Goal: Browse casually: Explore the website without a specific task or goal

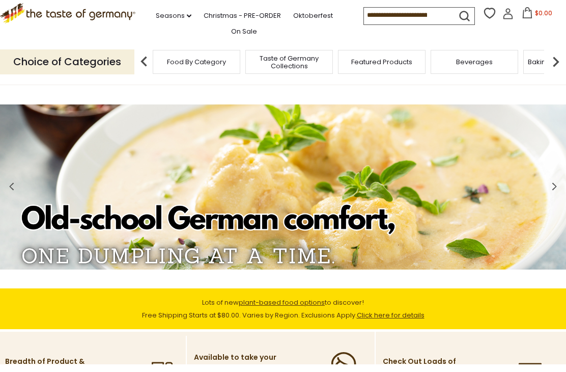
scroll to position [10, 0]
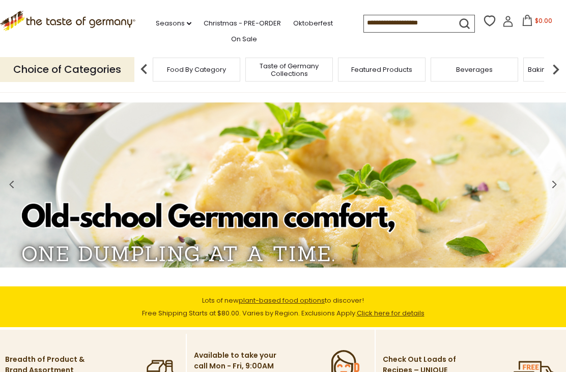
click at [248, 65] on span "Taste of Germany Collections" at bounding box center [288, 69] width 81 height 15
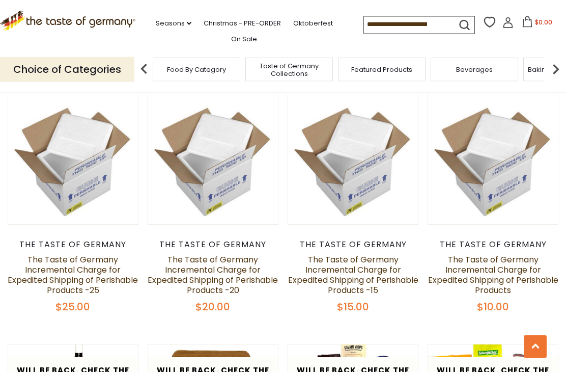
scroll to position [838, 0]
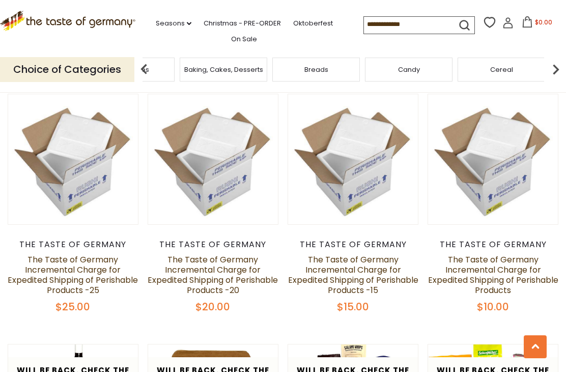
click at [267, 70] on div "Baking, Cakes, Desserts" at bounding box center [224, 70] width 88 height 24
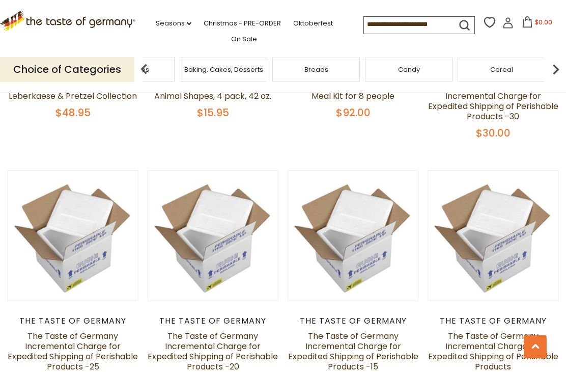
scroll to position [757, 0]
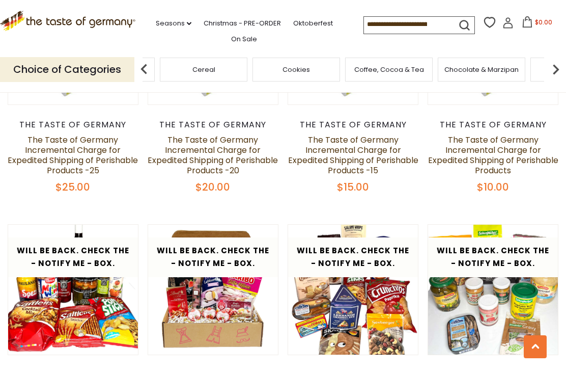
scroll to position [955, 0]
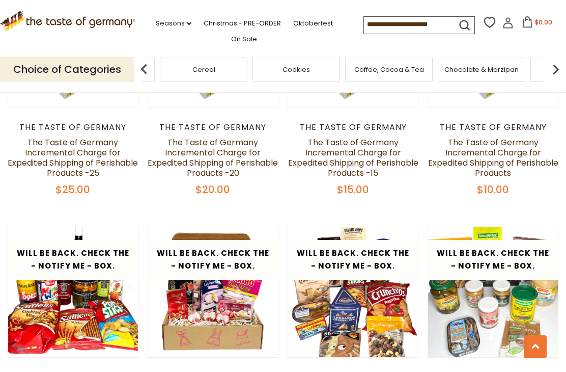
click at [92, 72] on p "Choice of Categories" at bounding box center [67, 69] width 134 height 25
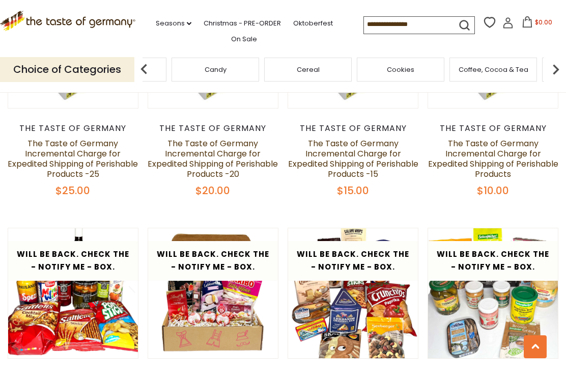
scroll to position [952, 0]
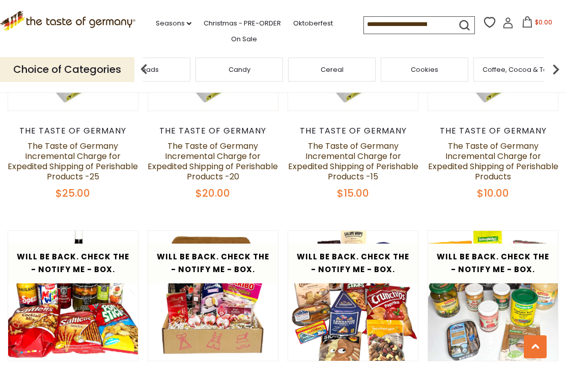
click at [196, 65] on div "Candy" at bounding box center [240, 70] width 88 height 24
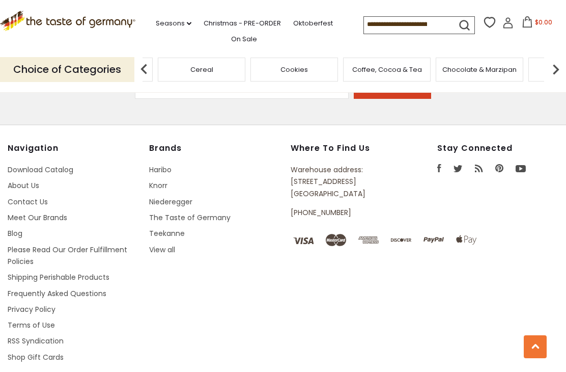
scroll to position [2693, 0]
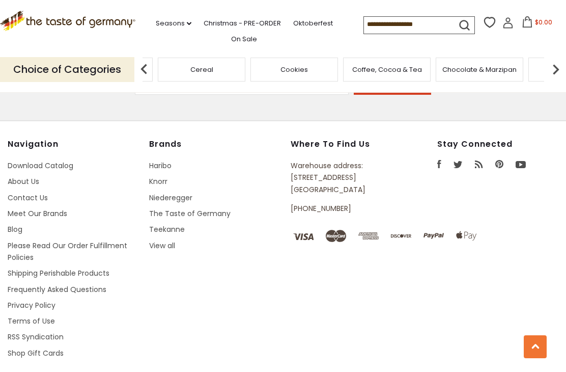
click at [213, 218] on link "The Taste of Germany" at bounding box center [189, 213] width 81 height 10
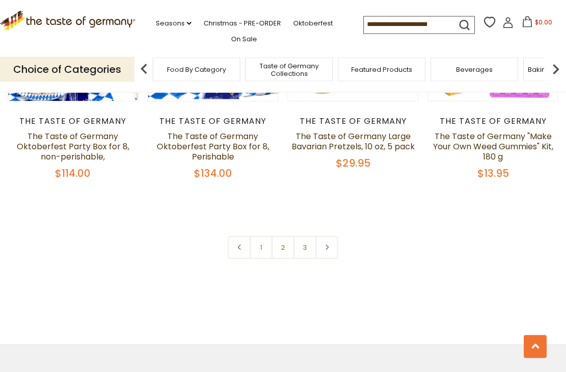
scroll to position [2179, 0]
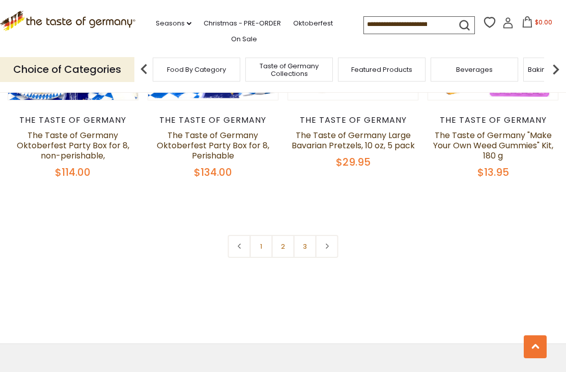
click at [286, 235] on link "2" at bounding box center [283, 246] width 23 height 23
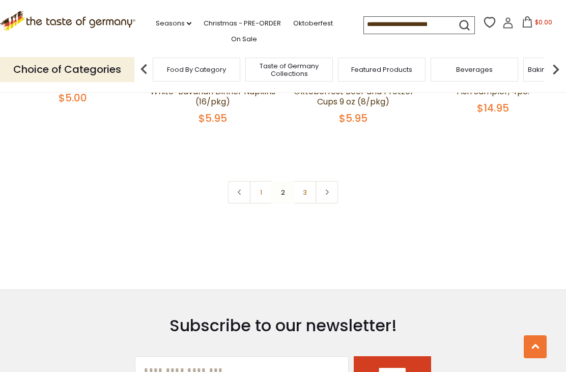
scroll to position [2257, 0]
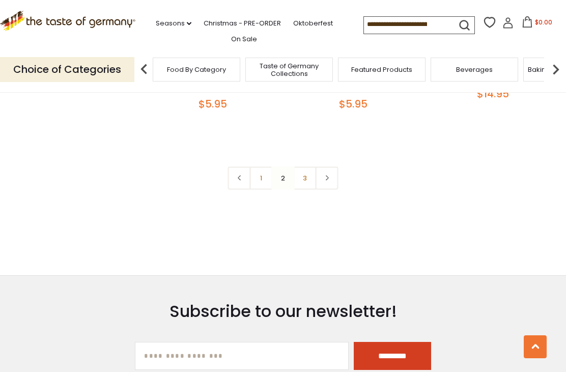
click at [309, 166] on link "3" at bounding box center [305, 177] width 23 height 23
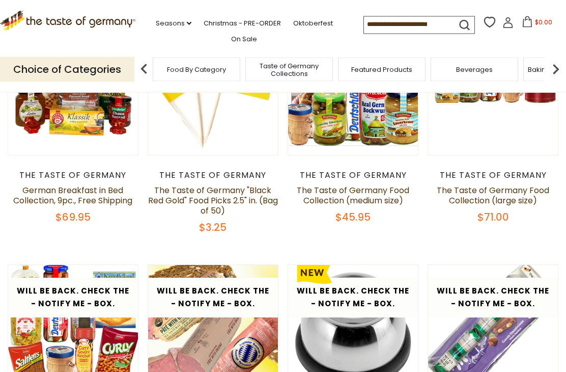
scroll to position [163, 0]
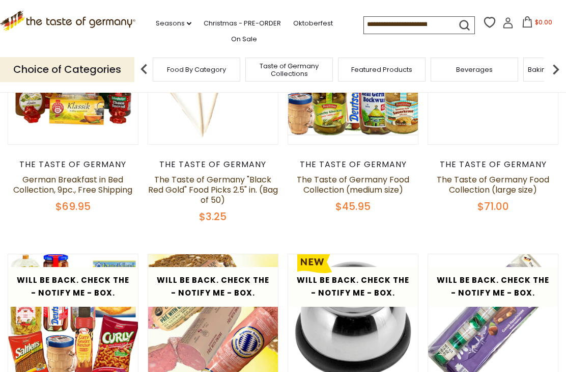
click at [243, 35] on link "On Sale" at bounding box center [244, 39] width 26 height 11
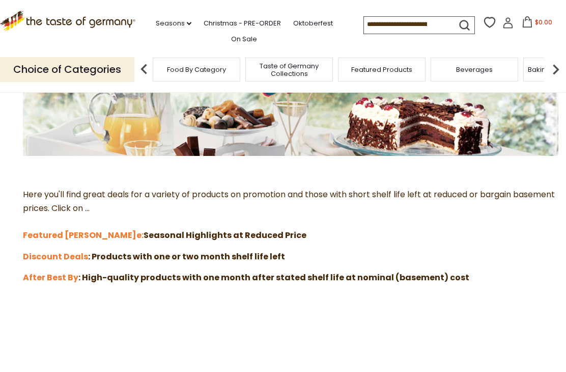
scroll to position [185, 0]
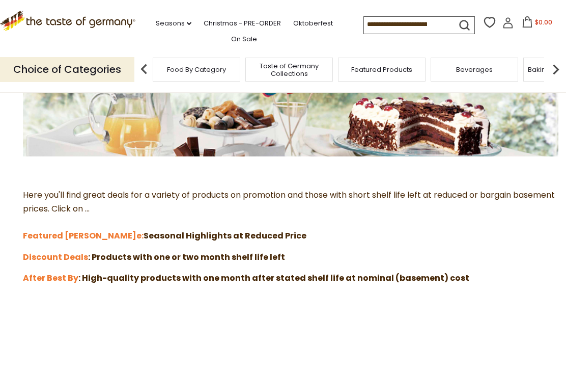
click at [136, 233] on strong "e: Seasonal Highlights at Reduced Price" at bounding box center [221, 236] width 170 height 12
click at [44, 237] on strong "Featured Sal" at bounding box center [80, 236] width 114 height 12
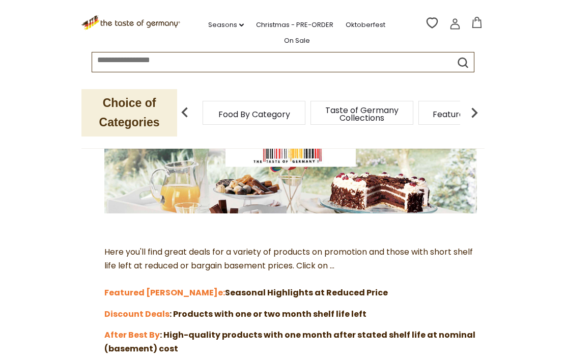
scroll to position [170, 0]
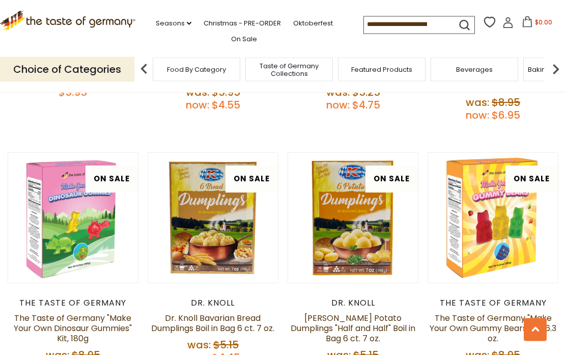
scroll to position [351, 0]
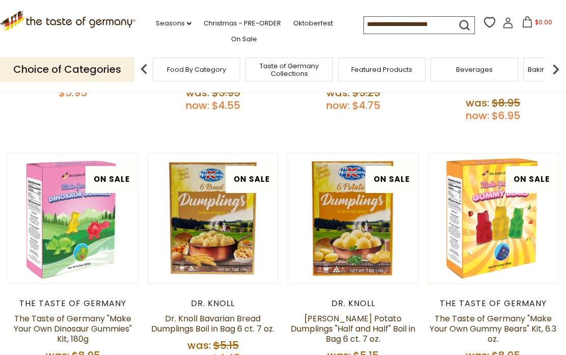
click at [231, 27] on link "Christmas - PRE-ORDER" at bounding box center [242, 23] width 77 height 11
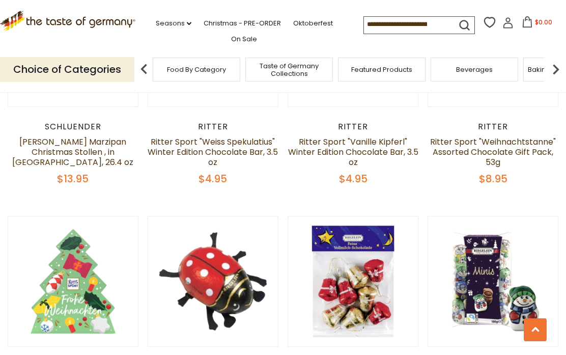
scroll to position [1556, 0]
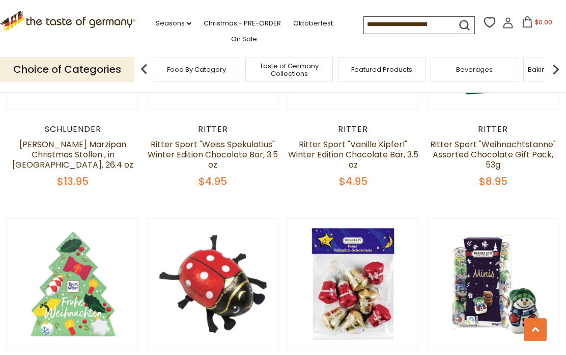
click at [236, 40] on link "On Sale" at bounding box center [244, 39] width 26 height 11
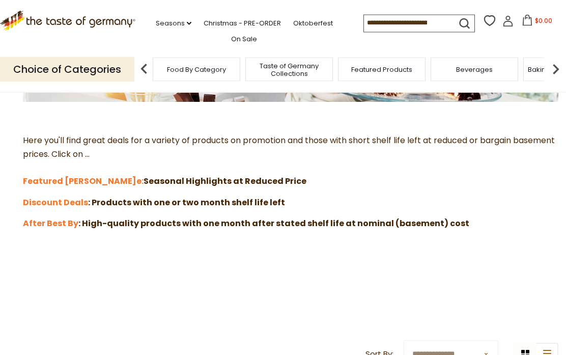
scroll to position [241, 0]
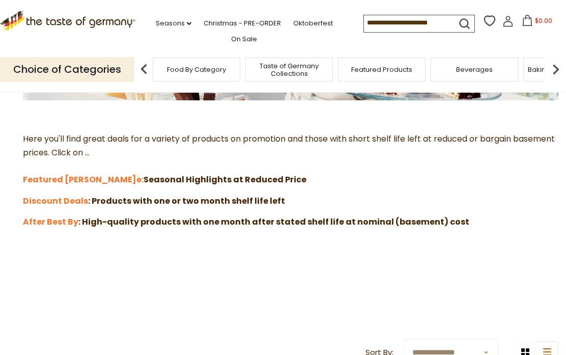
click at [55, 203] on strong "Discount Deals" at bounding box center [55, 201] width 65 height 12
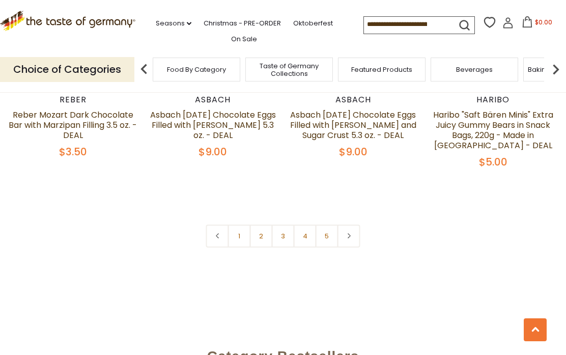
scroll to position [2260, 0]
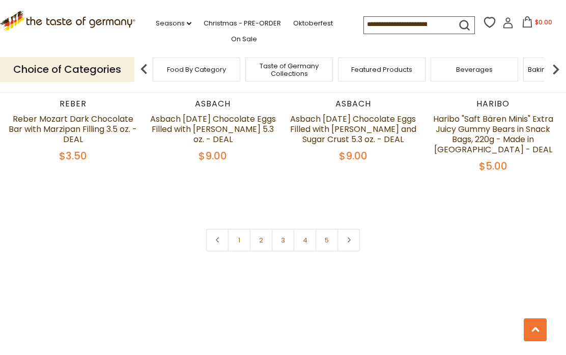
click at [353, 229] on link at bounding box center [349, 240] width 23 height 23
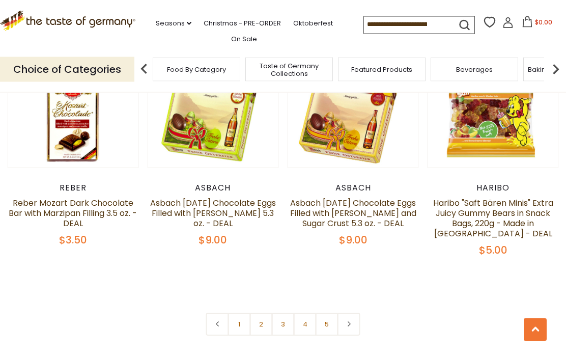
scroll to position [2176, 0]
click at [264, 313] on link "2" at bounding box center [261, 324] width 23 height 23
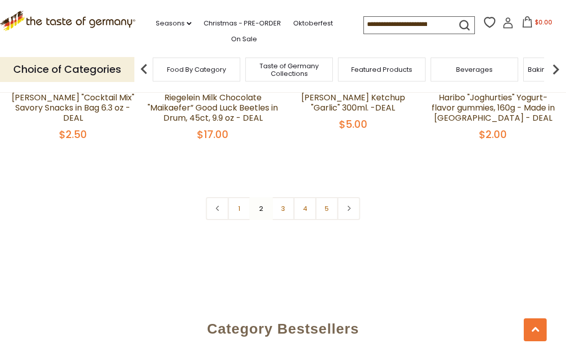
scroll to position [2294, 0]
click at [288, 197] on link "3" at bounding box center [283, 208] width 23 height 23
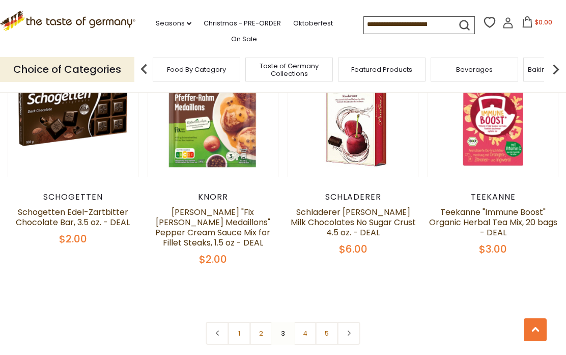
scroll to position [2135, 0]
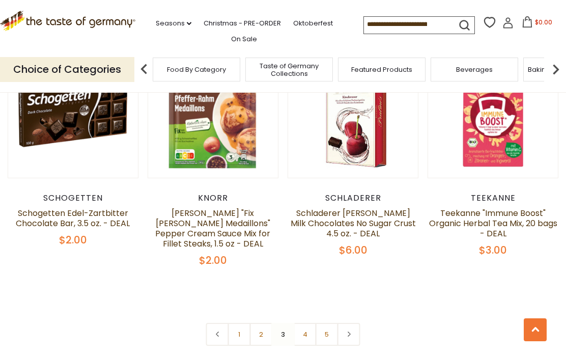
click at [307, 326] on link "4" at bounding box center [305, 334] width 23 height 23
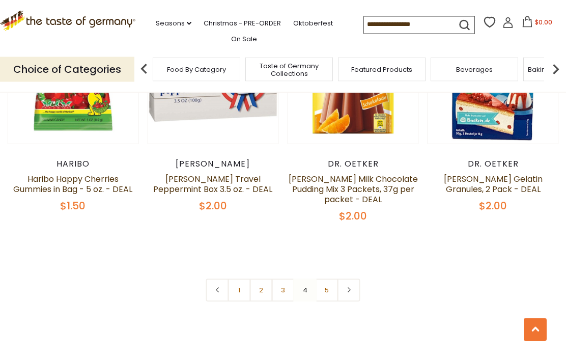
scroll to position [2220, 0]
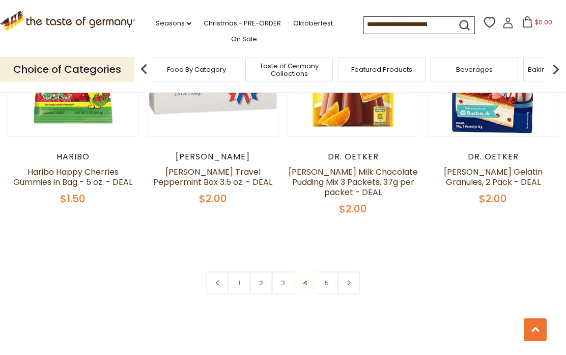
click at [331, 271] on link "5" at bounding box center [327, 282] width 23 height 23
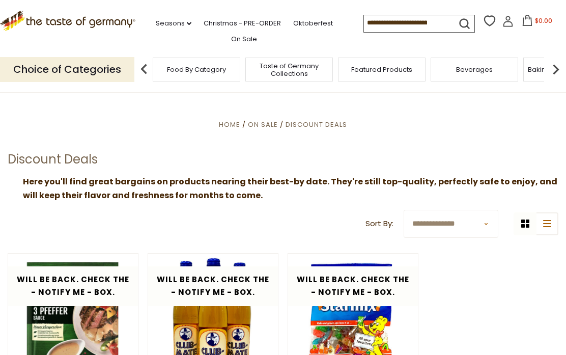
scroll to position [0, 0]
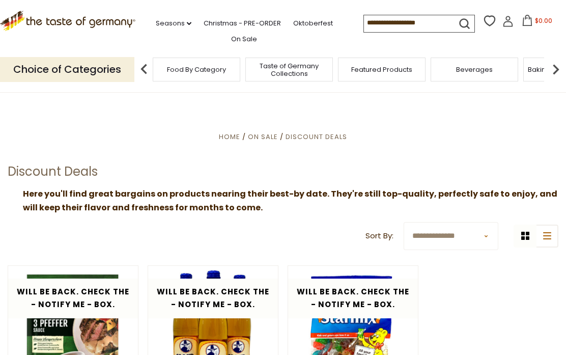
click at [240, 36] on link "On Sale" at bounding box center [244, 39] width 26 height 11
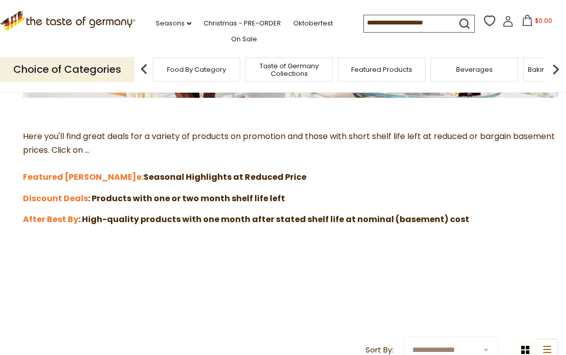
scroll to position [285, 0]
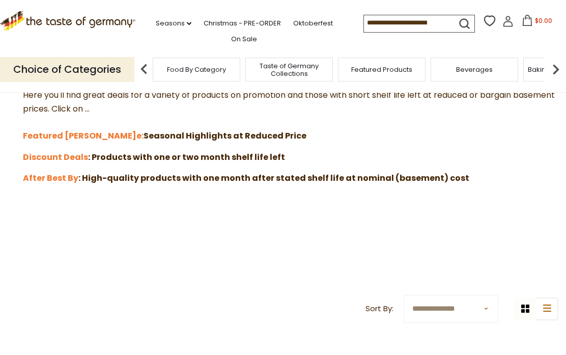
click at [54, 180] on strong "After Best By" at bounding box center [50, 178] width 55 height 12
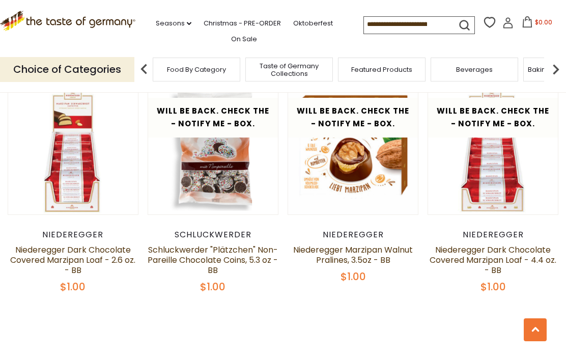
scroll to position [429, 0]
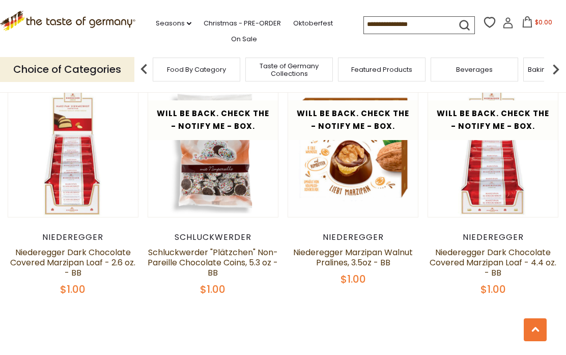
click at [183, 18] on link "Seasons dropdown_arrow" at bounding box center [174, 23] width 36 height 11
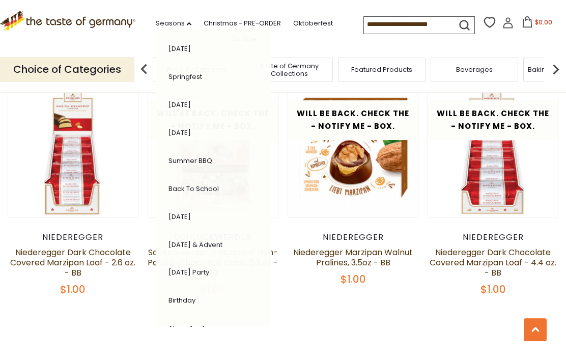
scroll to position [168, 0]
click at [183, 324] on link "Abendbrot" at bounding box center [187, 329] width 36 height 10
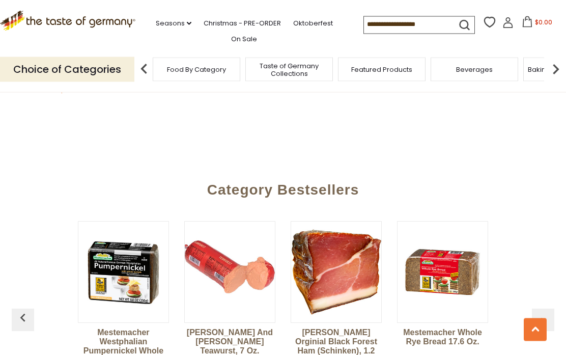
scroll to position [2218, 0]
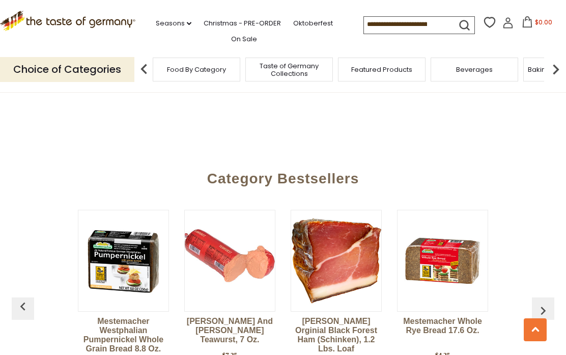
click at [548, 297] on button "button" at bounding box center [543, 308] width 22 height 22
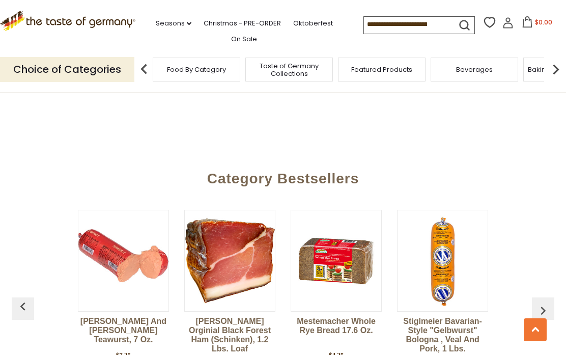
click at [542, 302] on img "button" at bounding box center [543, 310] width 16 height 16
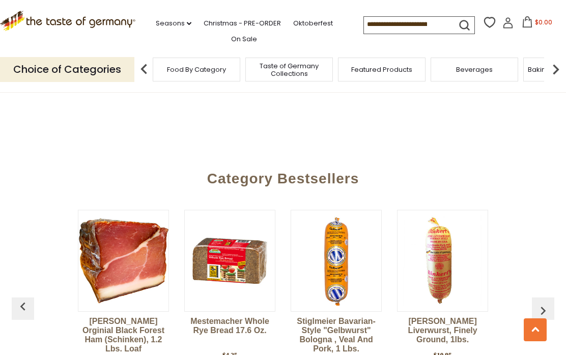
click at [544, 302] on img "button" at bounding box center [543, 310] width 16 height 16
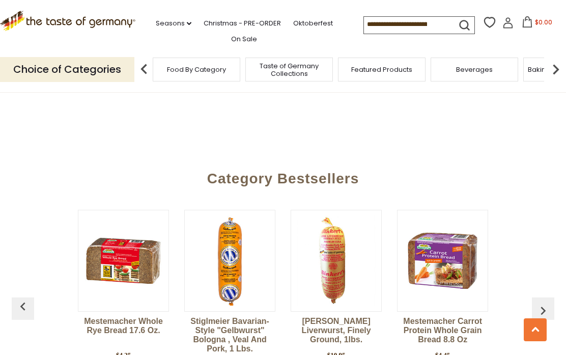
click at [554, 297] on button "button" at bounding box center [543, 308] width 22 height 22
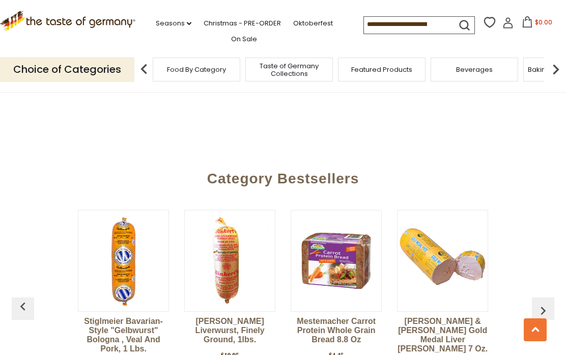
click at [549, 297] on button "button" at bounding box center [543, 308] width 22 height 22
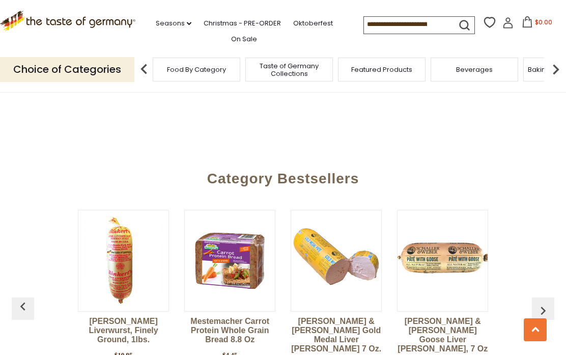
click at [545, 302] on img "button" at bounding box center [543, 310] width 16 height 16
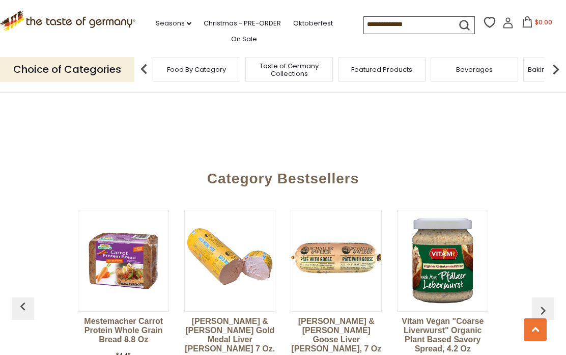
click at [547, 297] on button "button" at bounding box center [543, 308] width 22 height 22
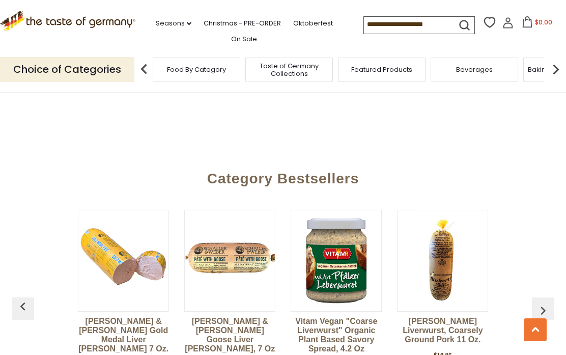
click at [550, 297] on button "button" at bounding box center [543, 308] width 22 height 22
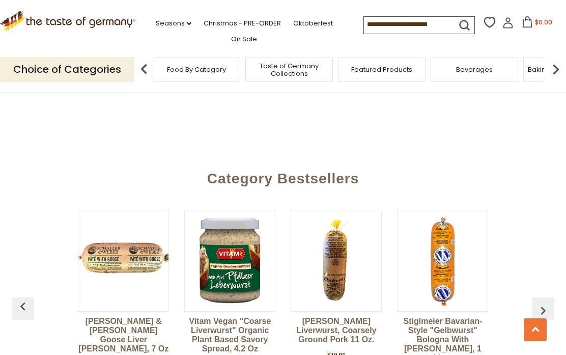
click at [545, 302] on img "button" at bounding box center [543, 310] width 16 height 16
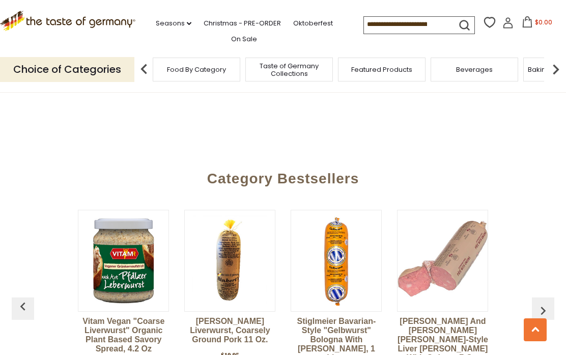
click at [551, 297] on button "button" at bounding box center [543, 308] width 22 height 22
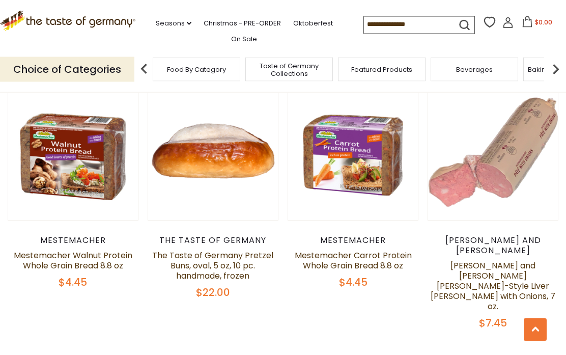
scroll to position [2259, 0]
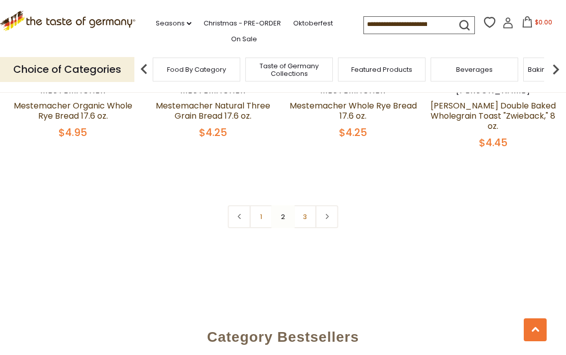
scroll to position [2301, 0]
click at [310, 205] on link "3" at bounding box center [305, 216] width 23 height 23
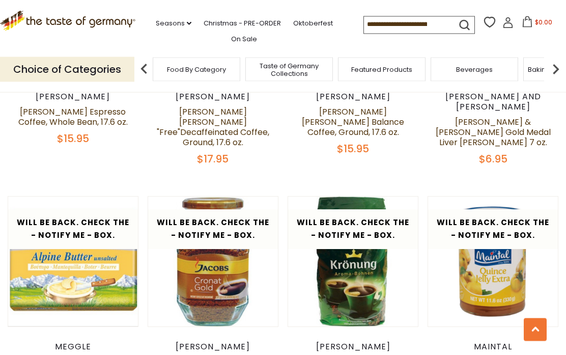
scroll to position [1095, 0]
